Goal: Navigation & Orientation: Find specific page/section

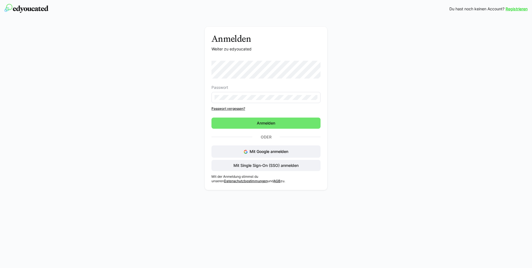
click at [240, 94] on eds-input at bounding box center [265, 97] width 109 height 11
click at [227, 124] on span "Anmelden" at bounding box center [265, 122] width 109 height 11
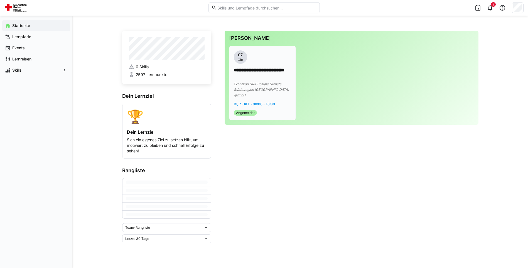
click at [280, 90] on span "von DRK Soziale Dienste Städteregion [GEOGRAPHIC_DATA] gGmbH" at bounding box center [261, 89] width 55 height 15
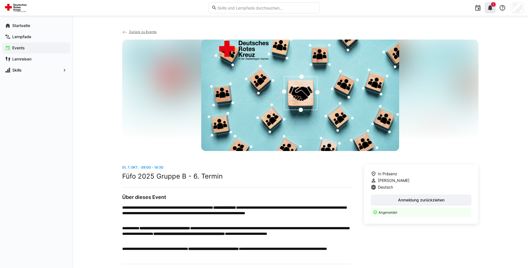
click at [489, 8] on eds-icon at bounding box center [489, 7] width 7 height 7
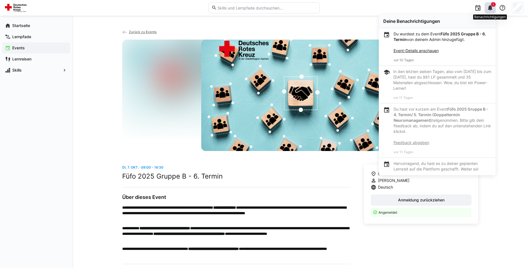
click at [489, 8] on eds-icon at bounding box center [489, 7] width 7 height 7
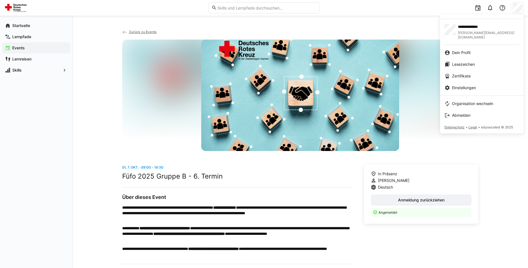
click at [32, 58] on div at bounding box center [264, 134] width 528 height 268
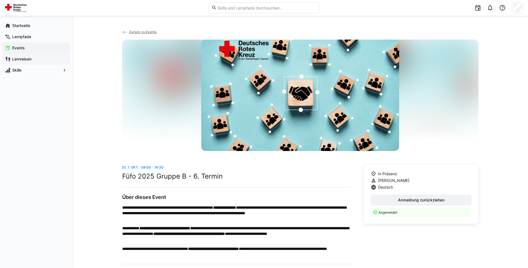
click at [32, 60] on span "Lernreisen" at bounding box center [39, 59] width 56 height 6
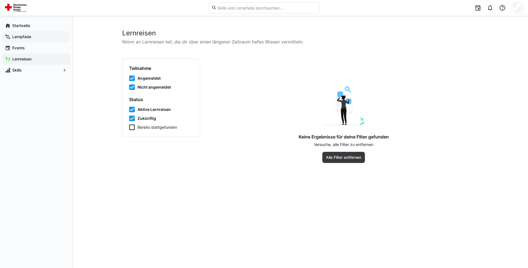
click at [34, 33] on div "Lernpfade" at bounding box center [36, 36] width 68 height 11
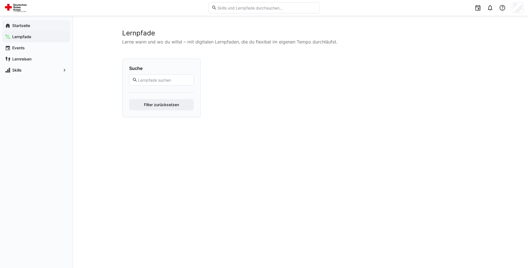
click at [35, 22] on div "Startseite" at bounding box center [36, 25] width 68 height 11
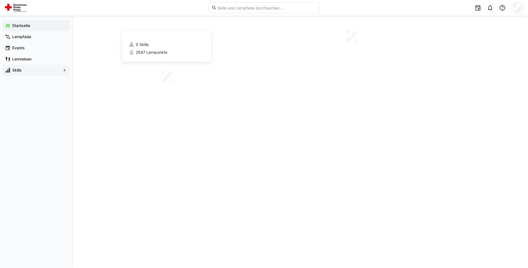
click at [53, 71] on span "Skills" at bounding box center [36, 70] width 50 height 6
click at [63, 68] on eds-icon at bounding box center [65, 70] width 6 height 6
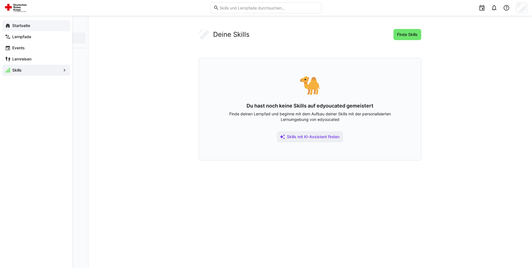
click at [0, 0] on app-navigation-label "Startseite" at bounding box center [0, 0] width 0 height 0
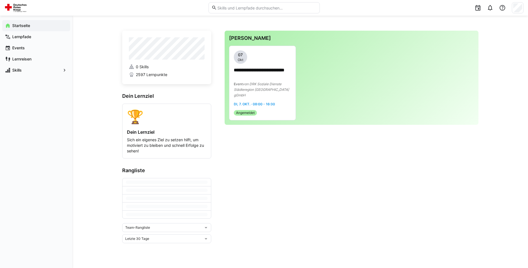
click at [10, 76] on div "Startseite Lernpfade Events Lernreisen Skills" at bounding box center [36, 48] width 72 height 65
click at [18, 72] on span "Skills" at bounding box center [36, 70] width 50 height 6
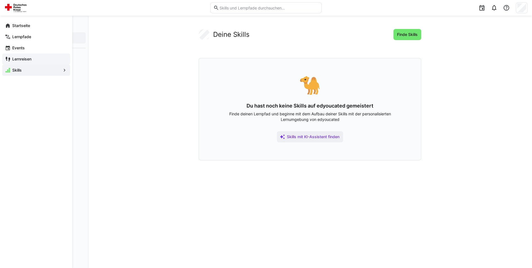
click at [35, 59] on span "Lernreisen" at bounding box center [39, 59] width 56 height 6
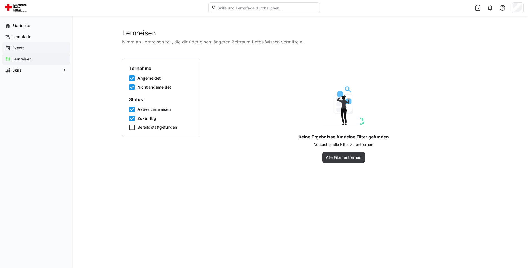
click at [43, 46] on span "Events" at bounding box center [39, 48] width 56 height 6
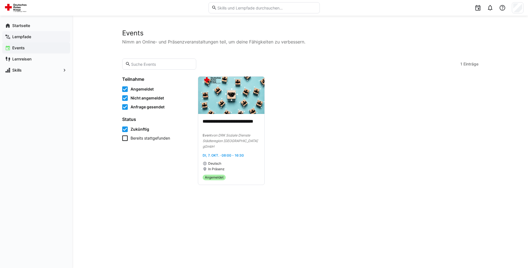
click at [34, 35] on span "Lernpfade" at bounding box center [39, 37] width 56 height 6
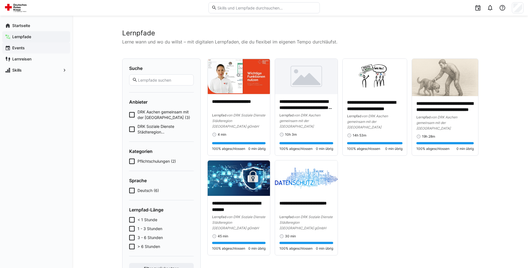
click at [34, 52] on div "Events" at bounding box center [36, 47] width 68 height 11
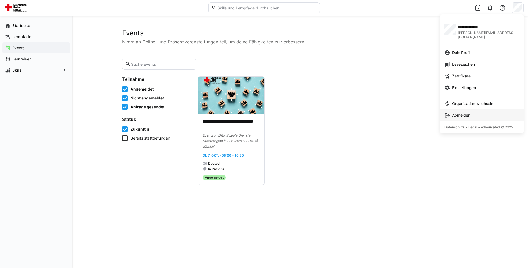
click at [456, 112] on span "Abmelden" at bounding box center [461, 115] width 18 height 6
